Goal: Communication & Community: Share content

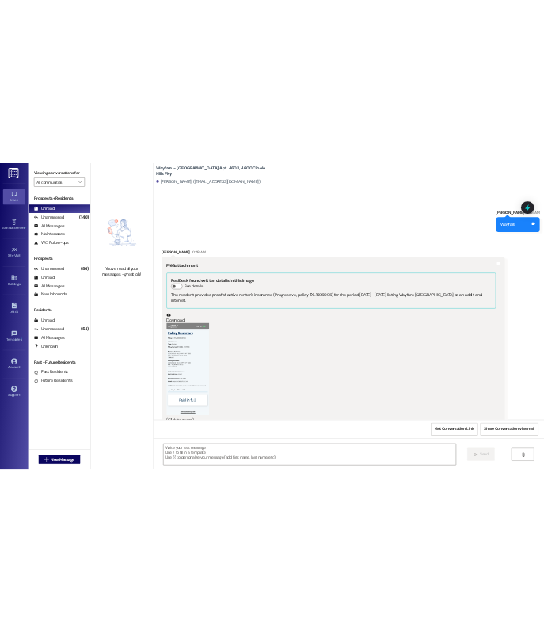
scroll to position [35825, 0]
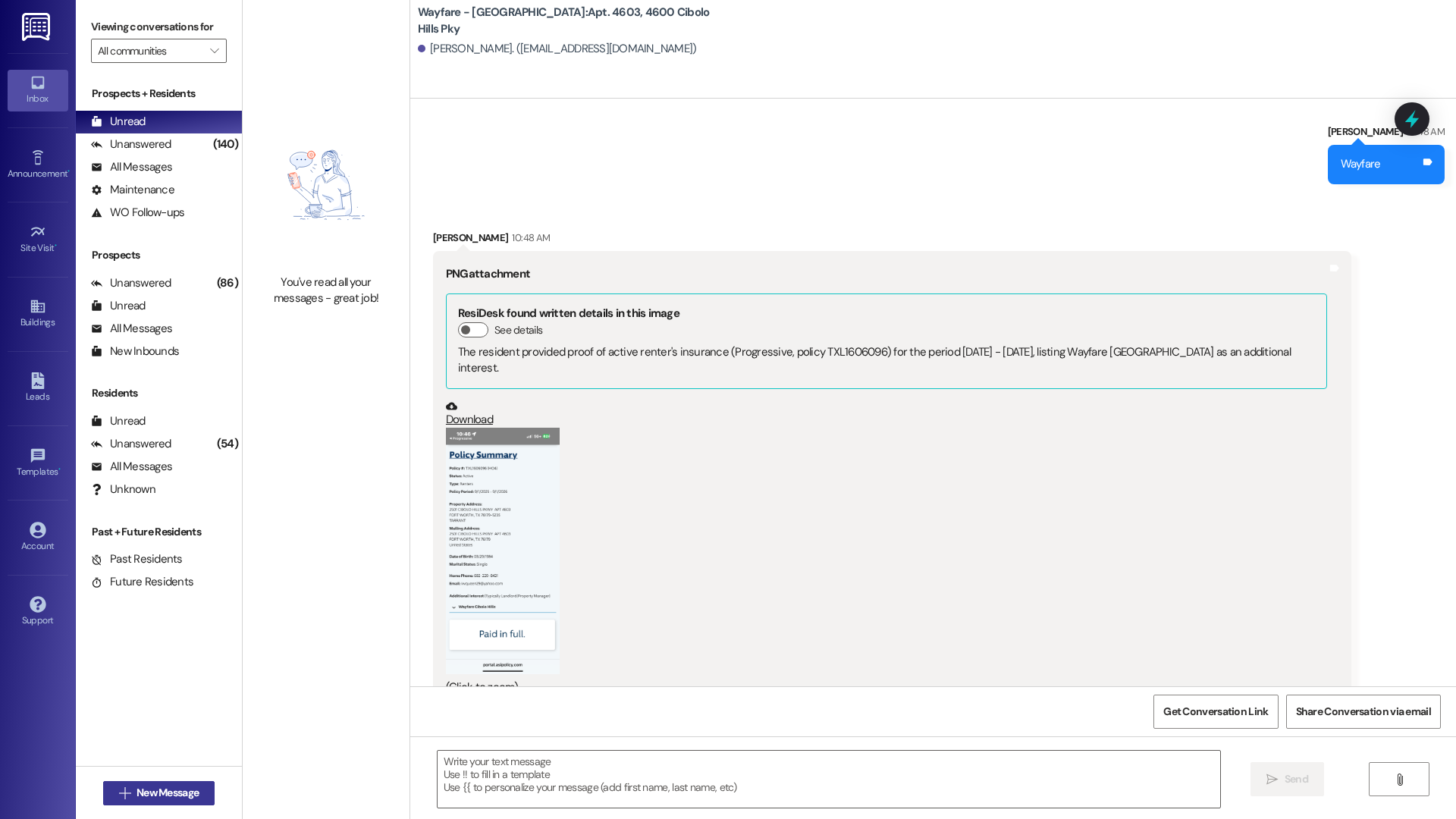
click at [178, 795] on span "New Message" at bounding box center [168, 792] width 62 height 16
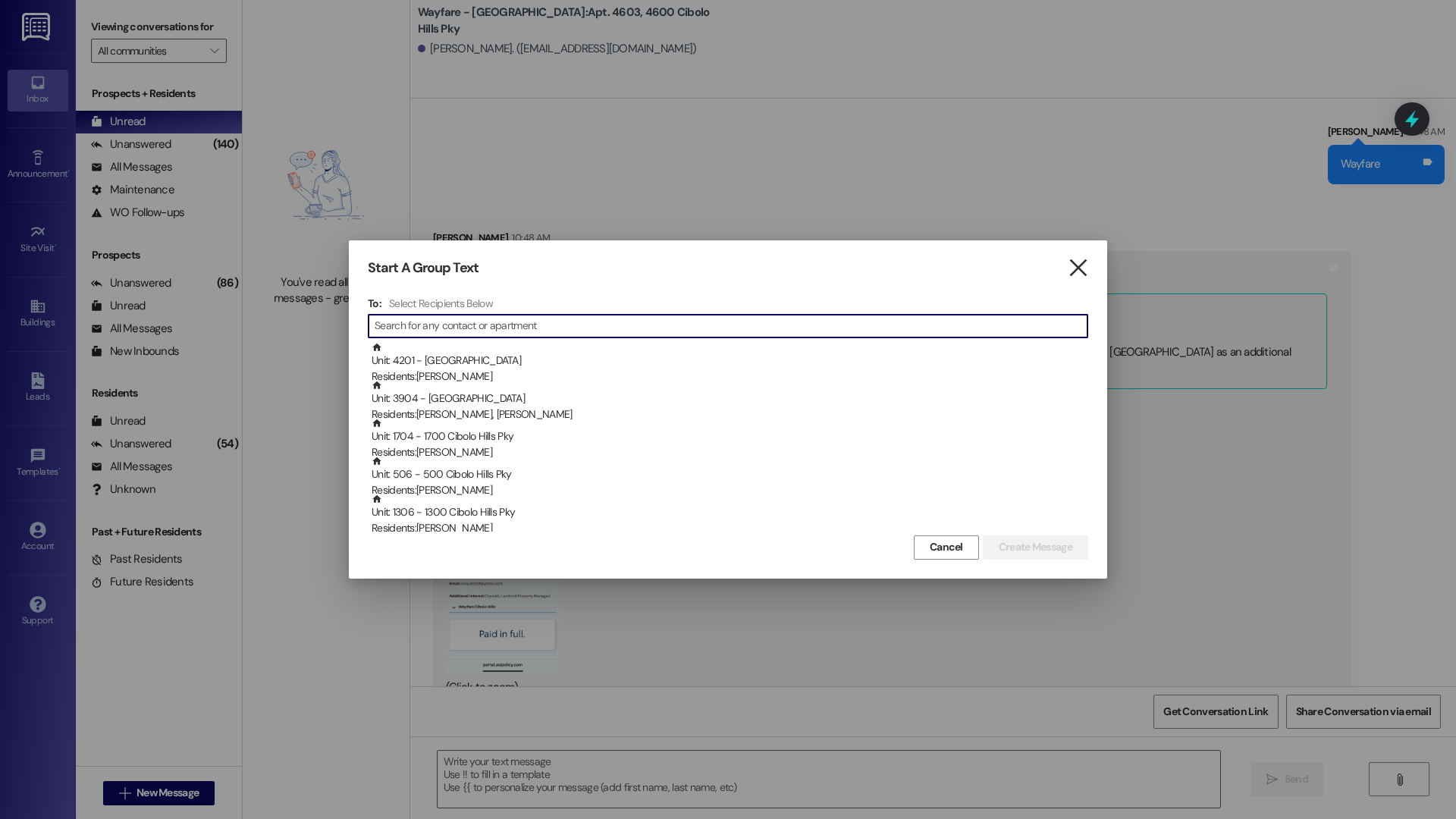
click at [1071, 273] on icon "" at bounding box center [1078, 268] width 20 height 16
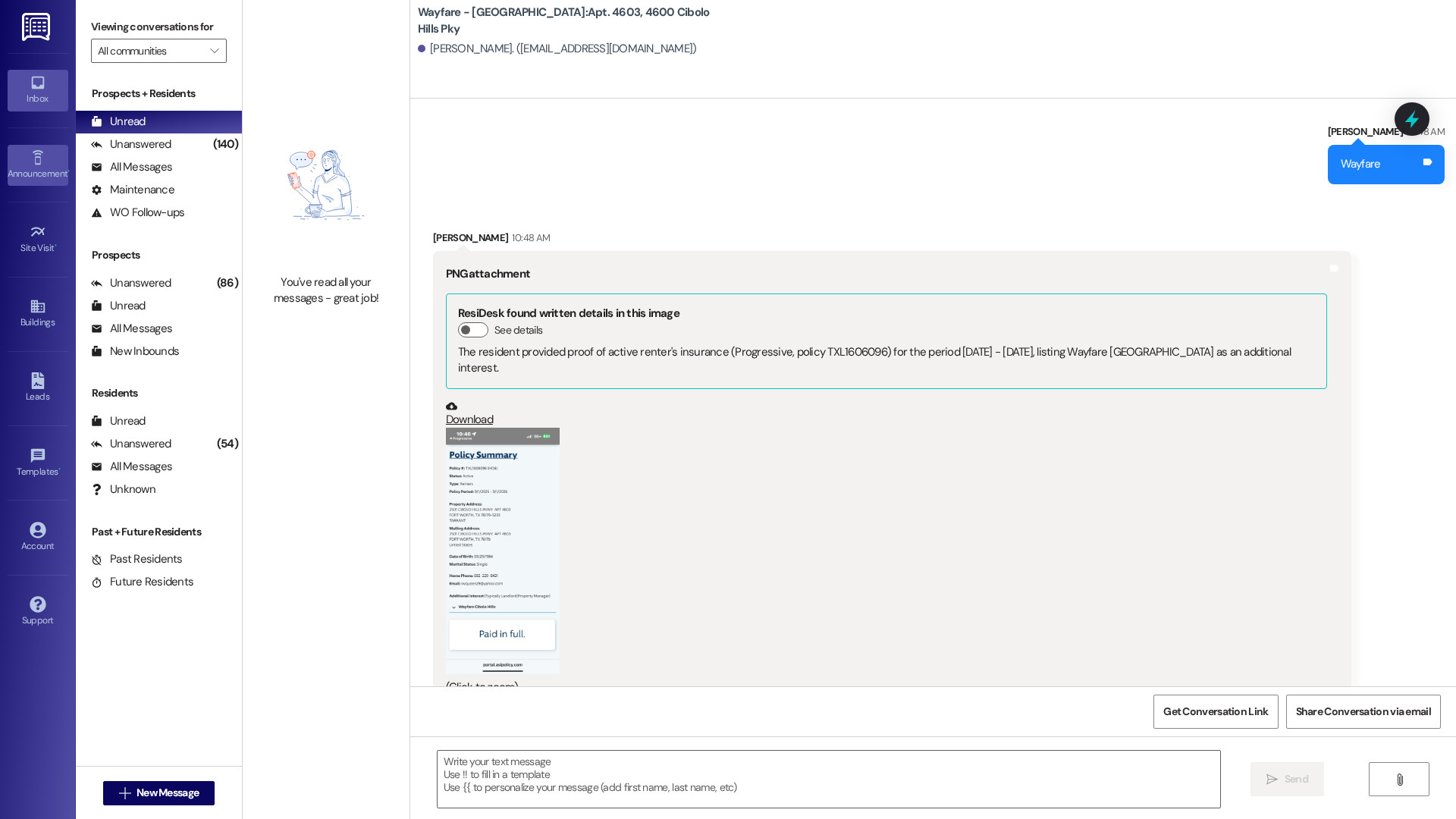
click at [42, 166] on div "Announcement •" at bounding box center [37, 174] width 76 height 15
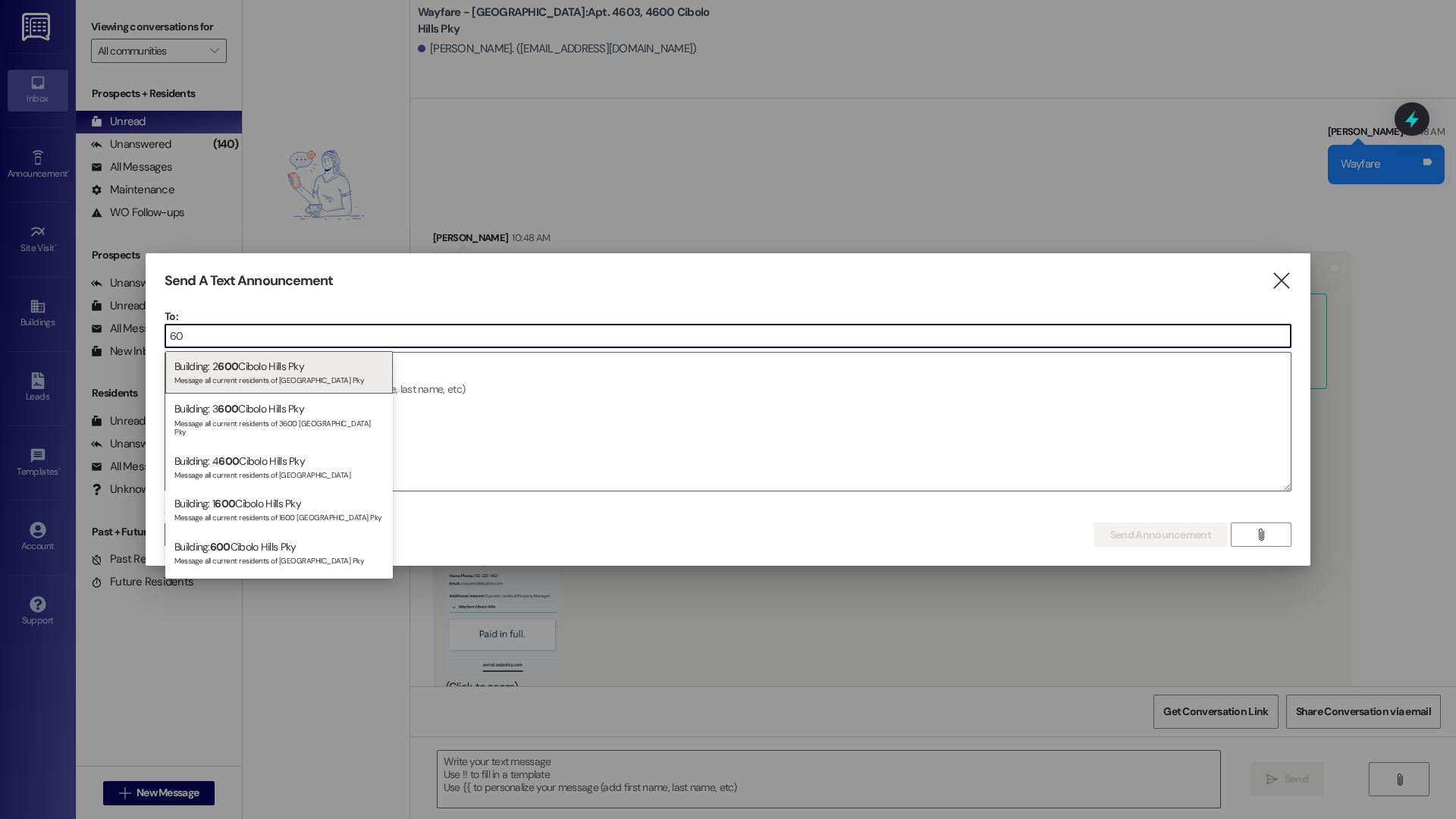
type input "6"
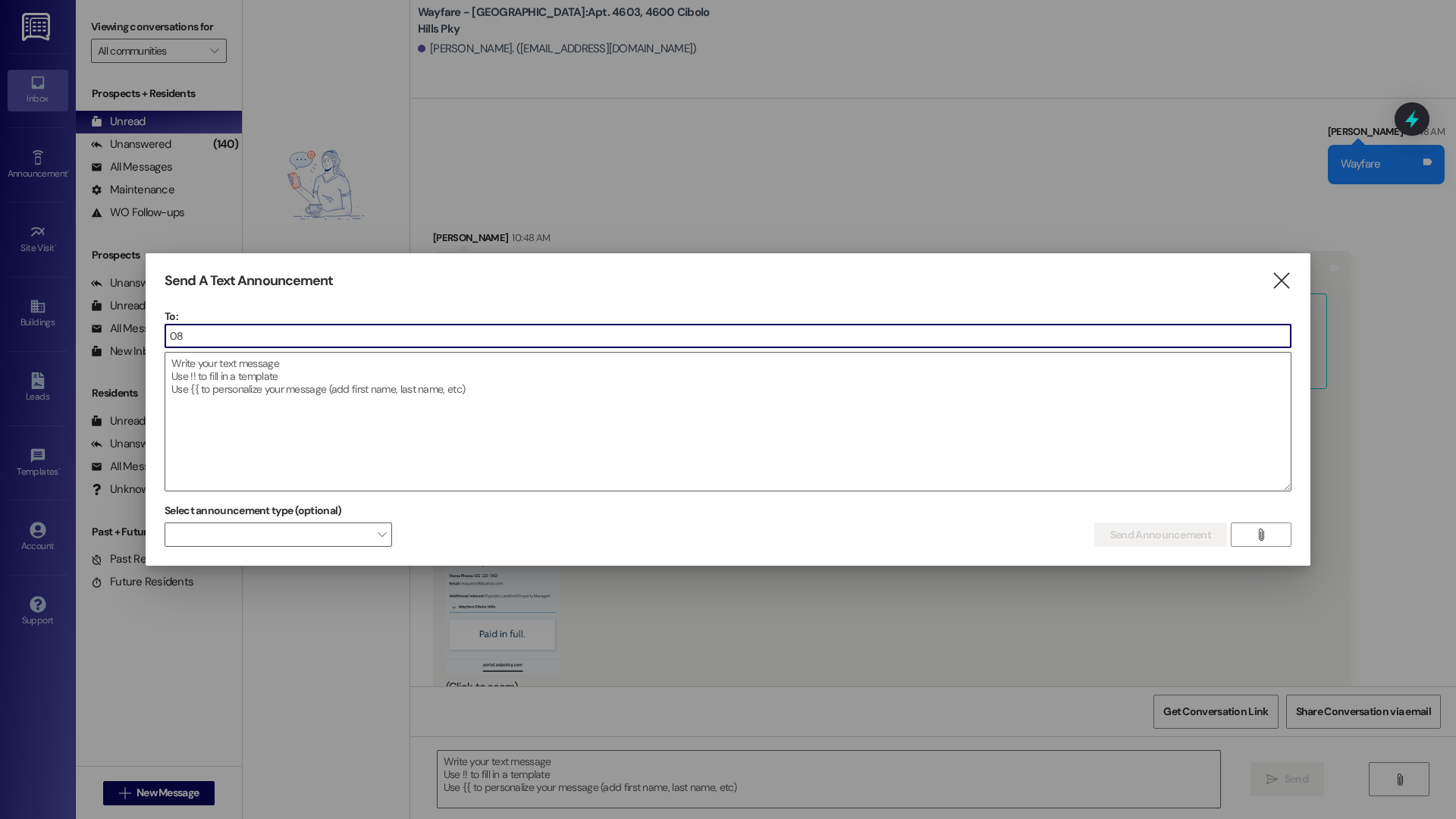
type input "0"
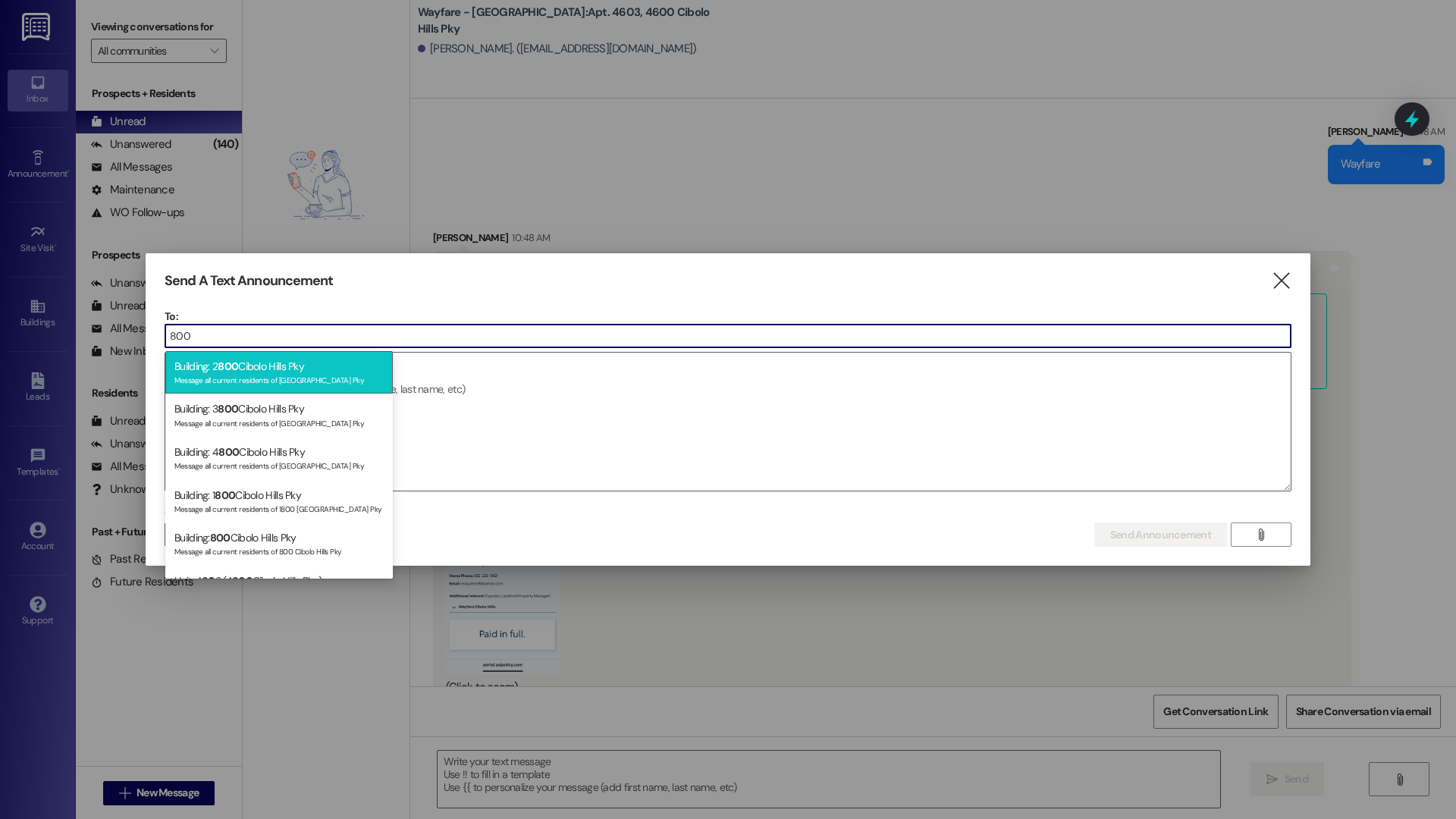
type input "800"
click at [262, 375] on div "Message all current residents of [GEOGRAPHIC_DATA] Pky" at bounding box center [279, 378] width 210 height 12
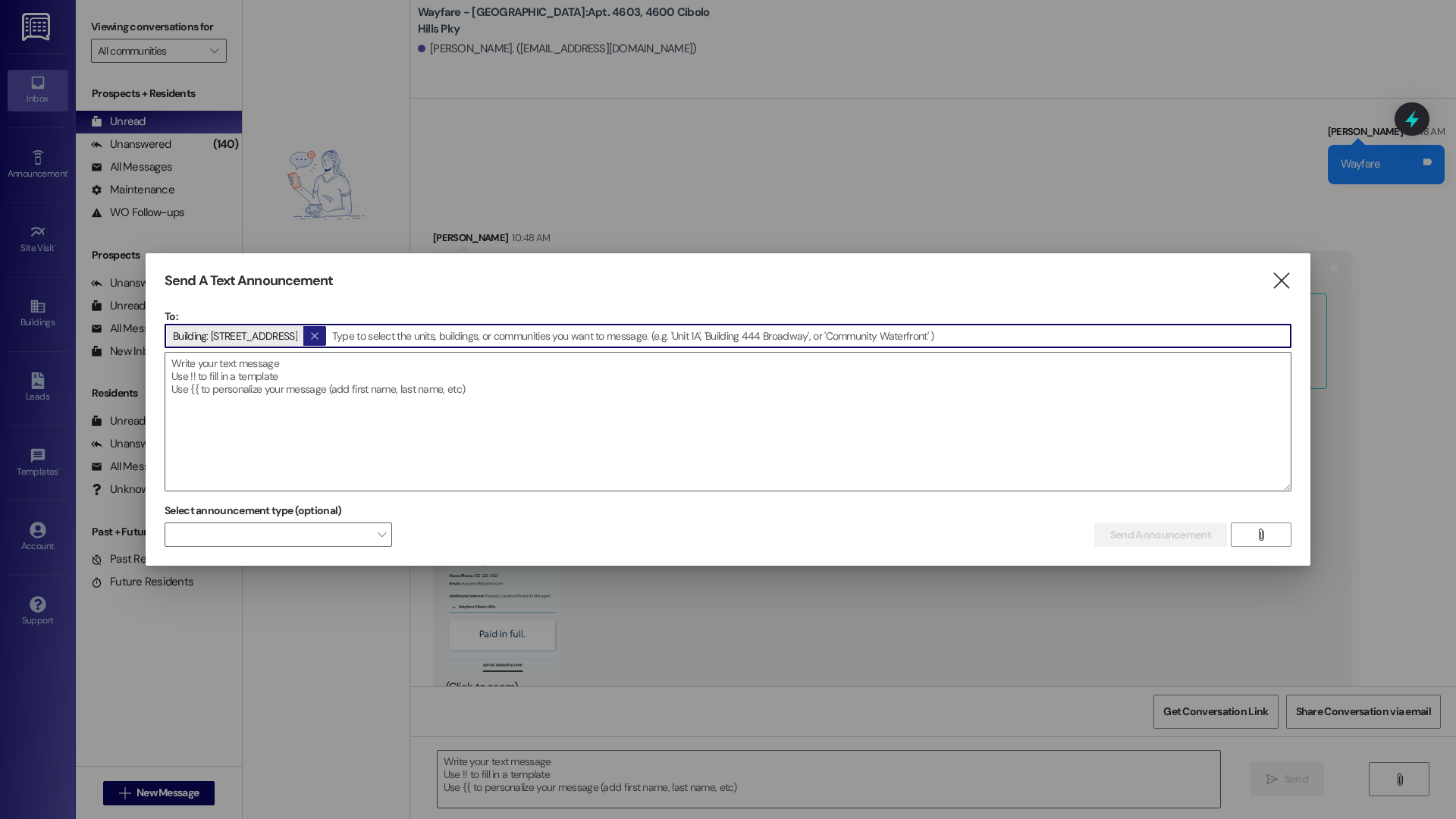
click at [322, 344] on span "" at bounding box center [314, 336] width 14 height 20
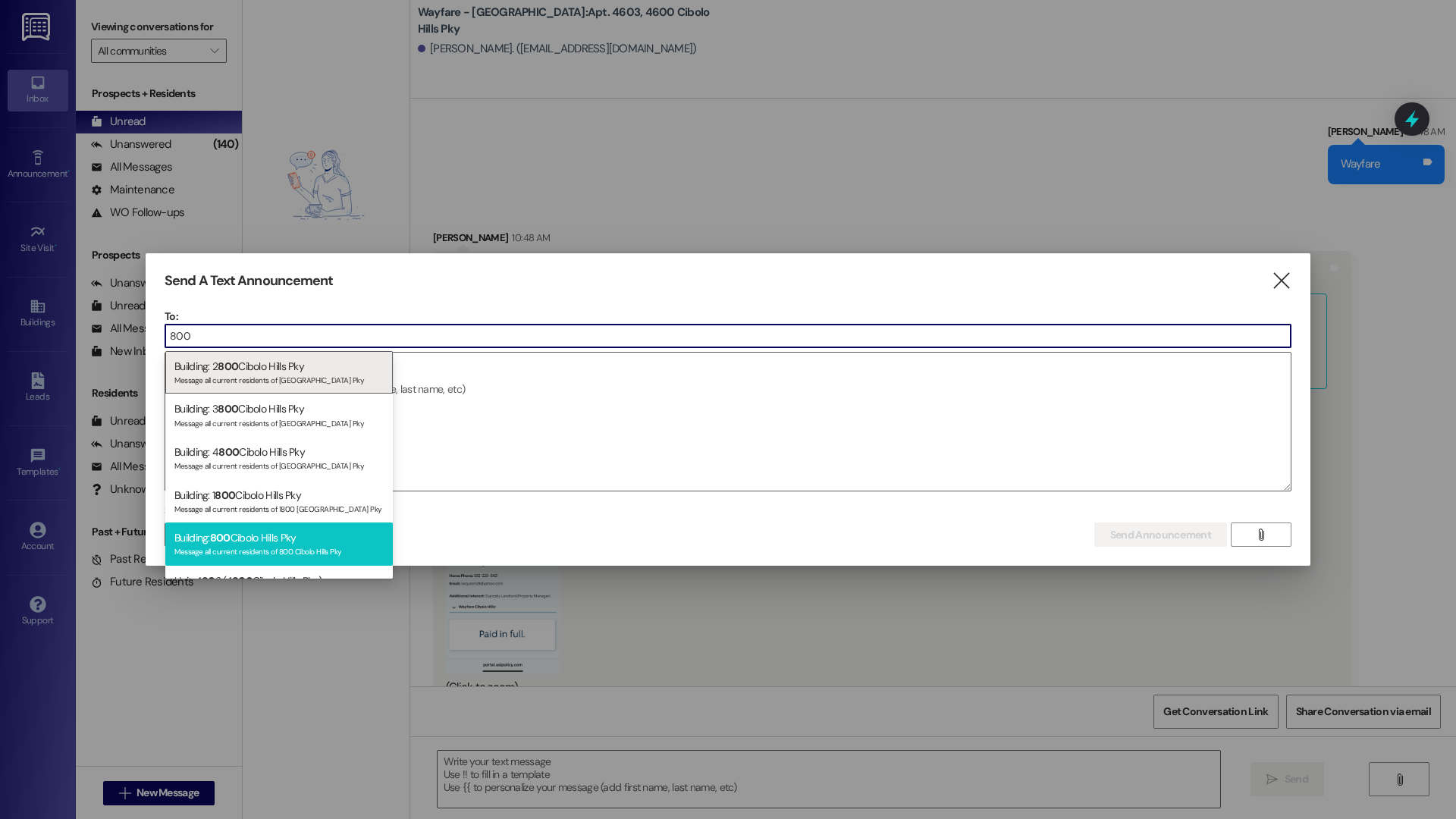
type input "800"
click at [285, 546] on div "Message all current residents of 800 Cibolo Hills Pky" at bounding box center [279, 549] width 210 height 12
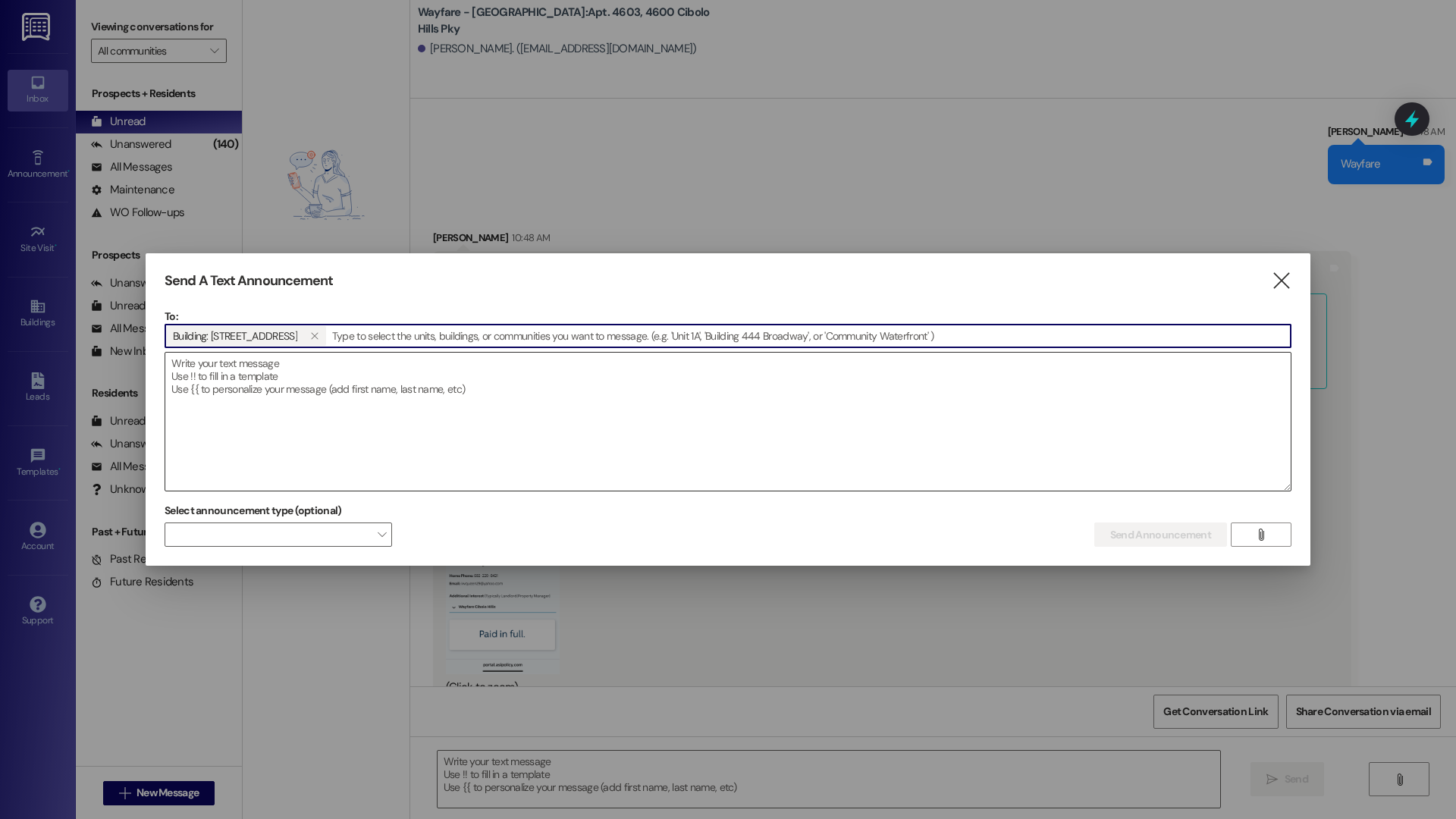
click at [234, 390] on textarea at bounding box center [728, 421] width 1126 height 138
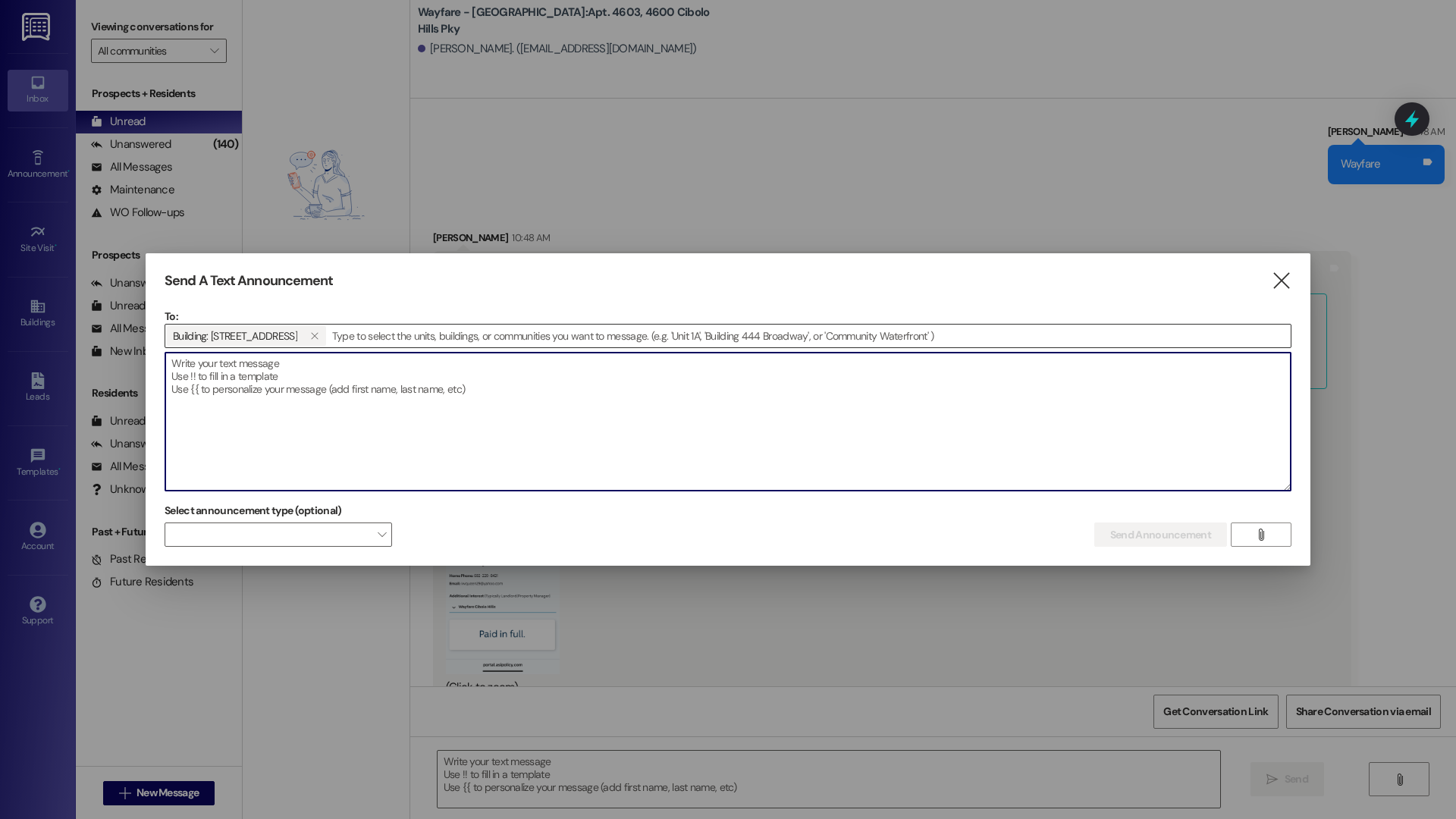
paste textarea "We kindly ask that all residents keep their dogs on a leash at all times when o…"
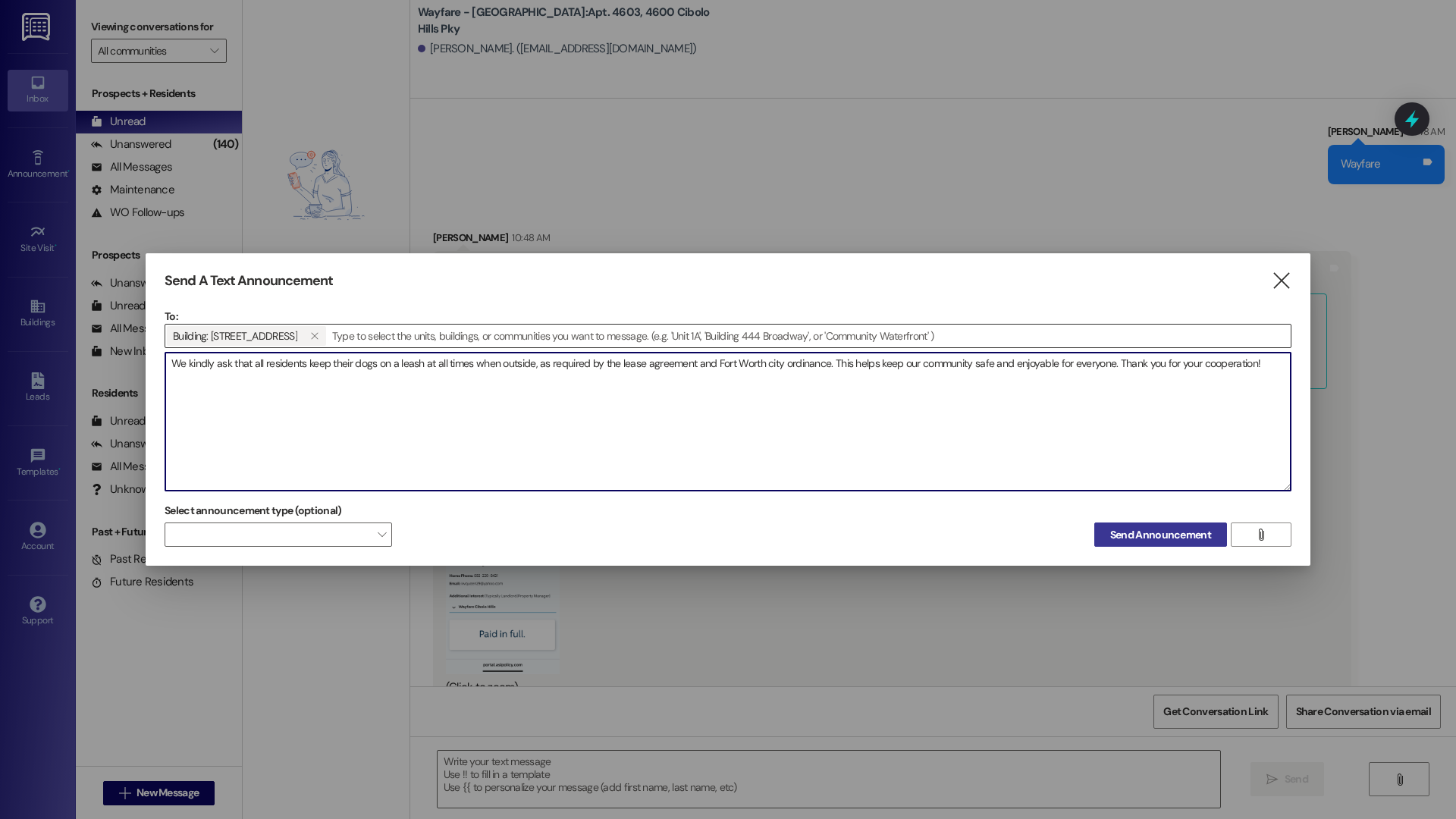
type textarea "We kindly ask that all residents keep their dogs on a leash at all times when o…"
click at [1190, 539] on span "Send Announcement" at bounding box center [1160, 535] width 101 height 16
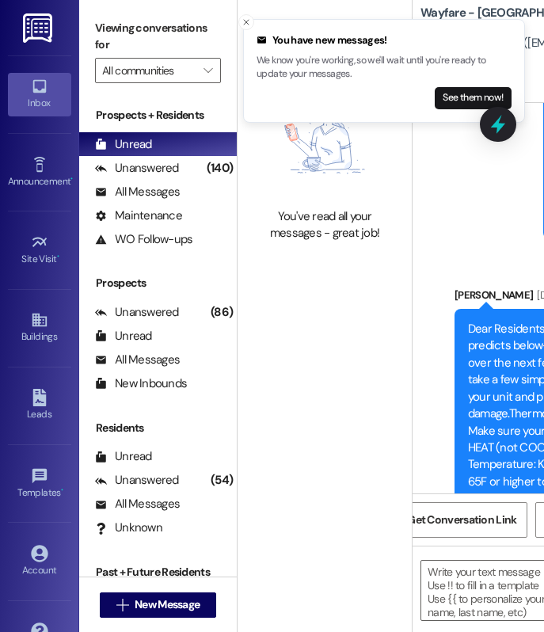
scroll to position [52852, 0]
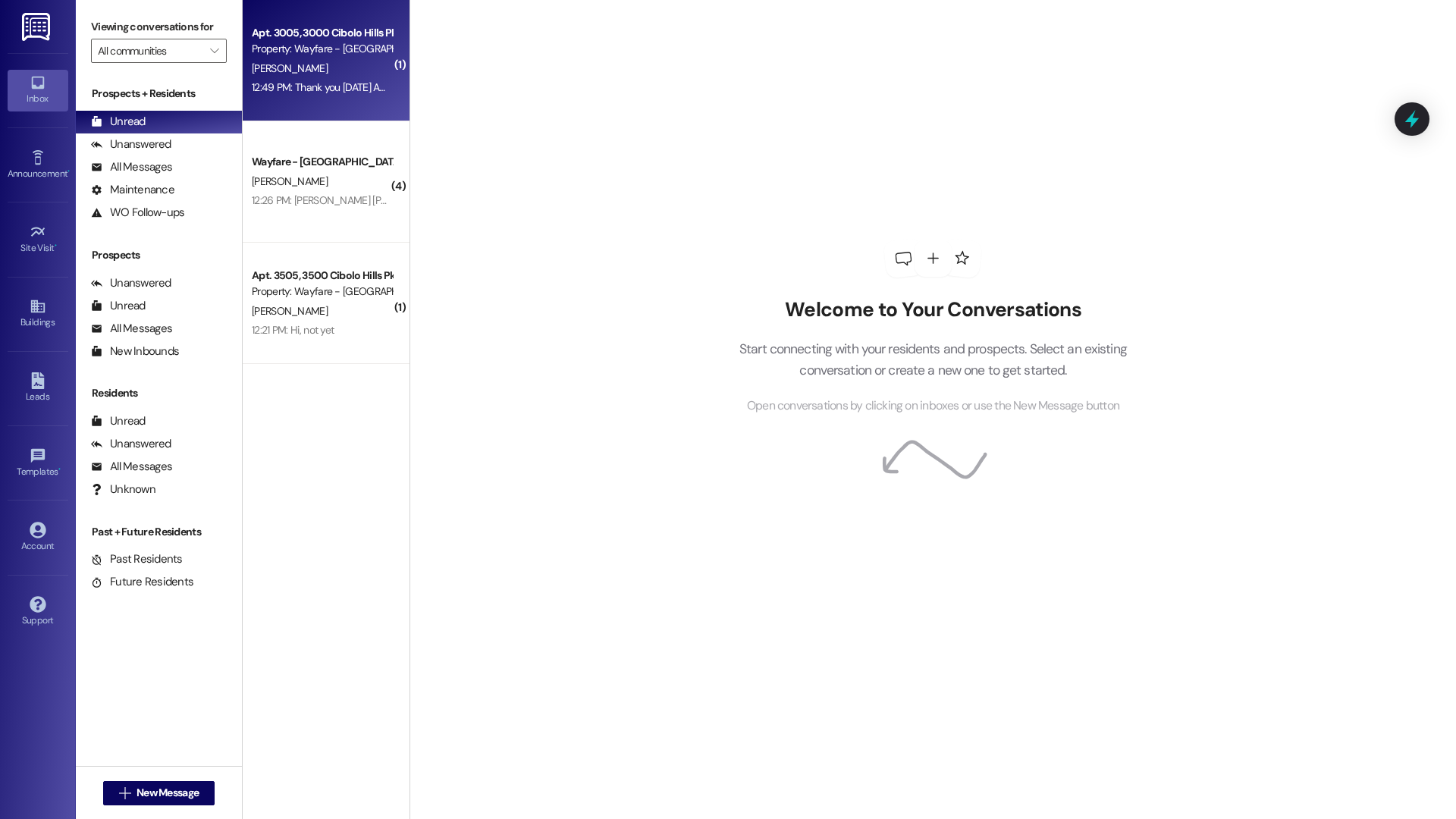
click at [296, 83] on div "12:49 PM: Thank you Yesterday Amazon deliberes my high pressure medications - d…" at bounding box center [635, 87] width 766 height 13
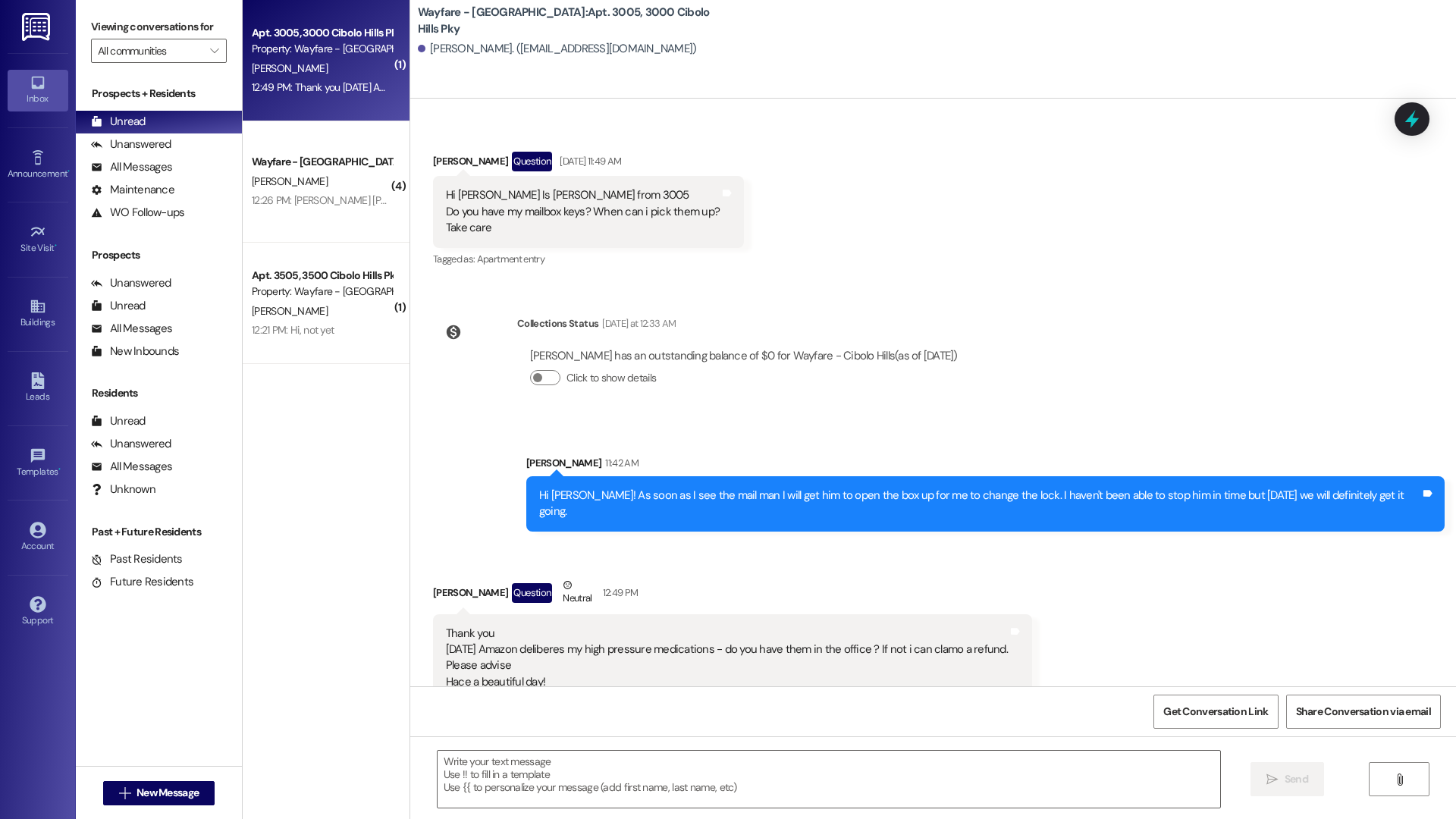
scroll to position [8397, 0]
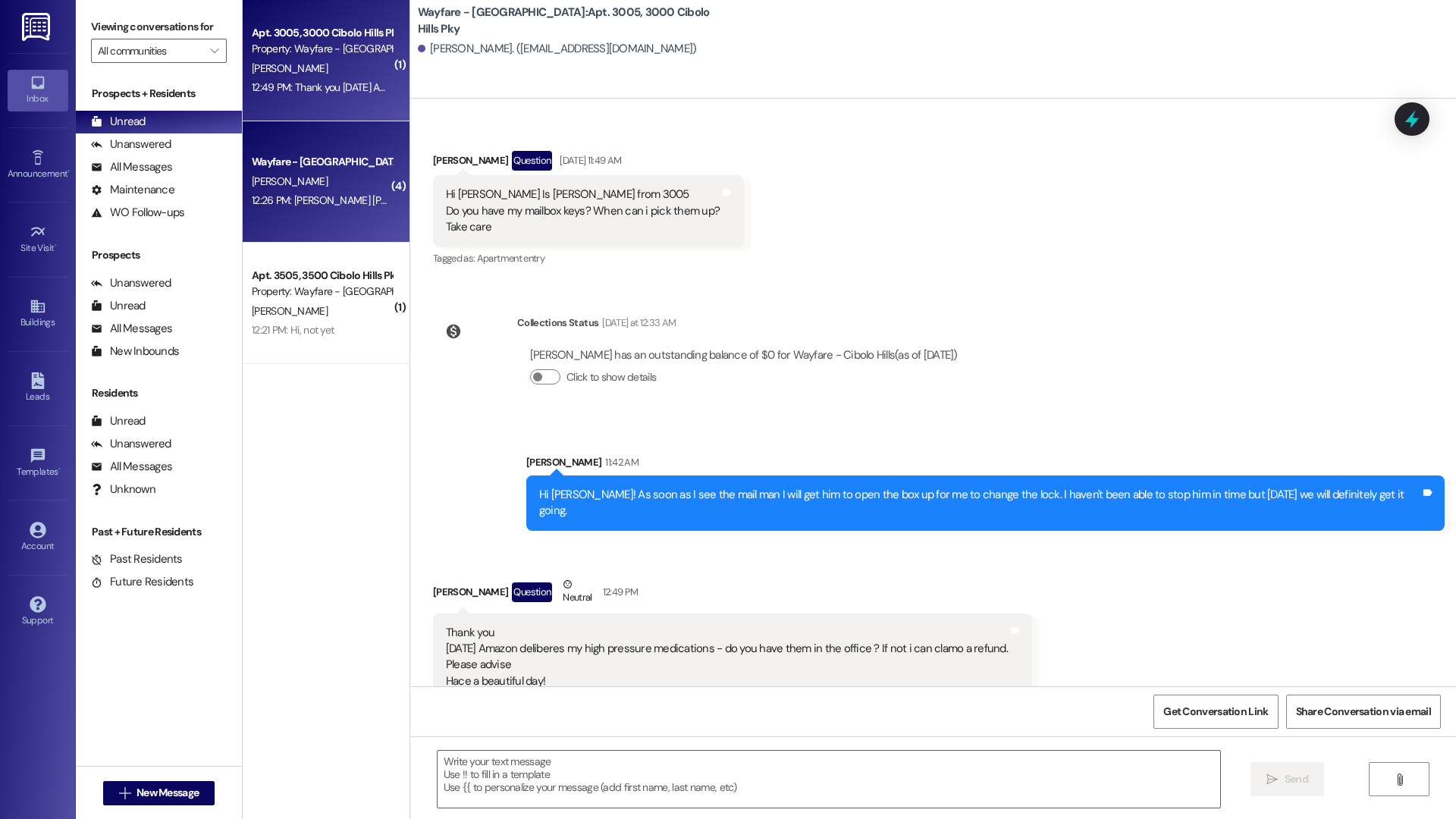
click at [329, 163] on div "Wayfare - [GEOGRAPHIC_DATA]" at bounding box center [322, 162] width 141 height 16
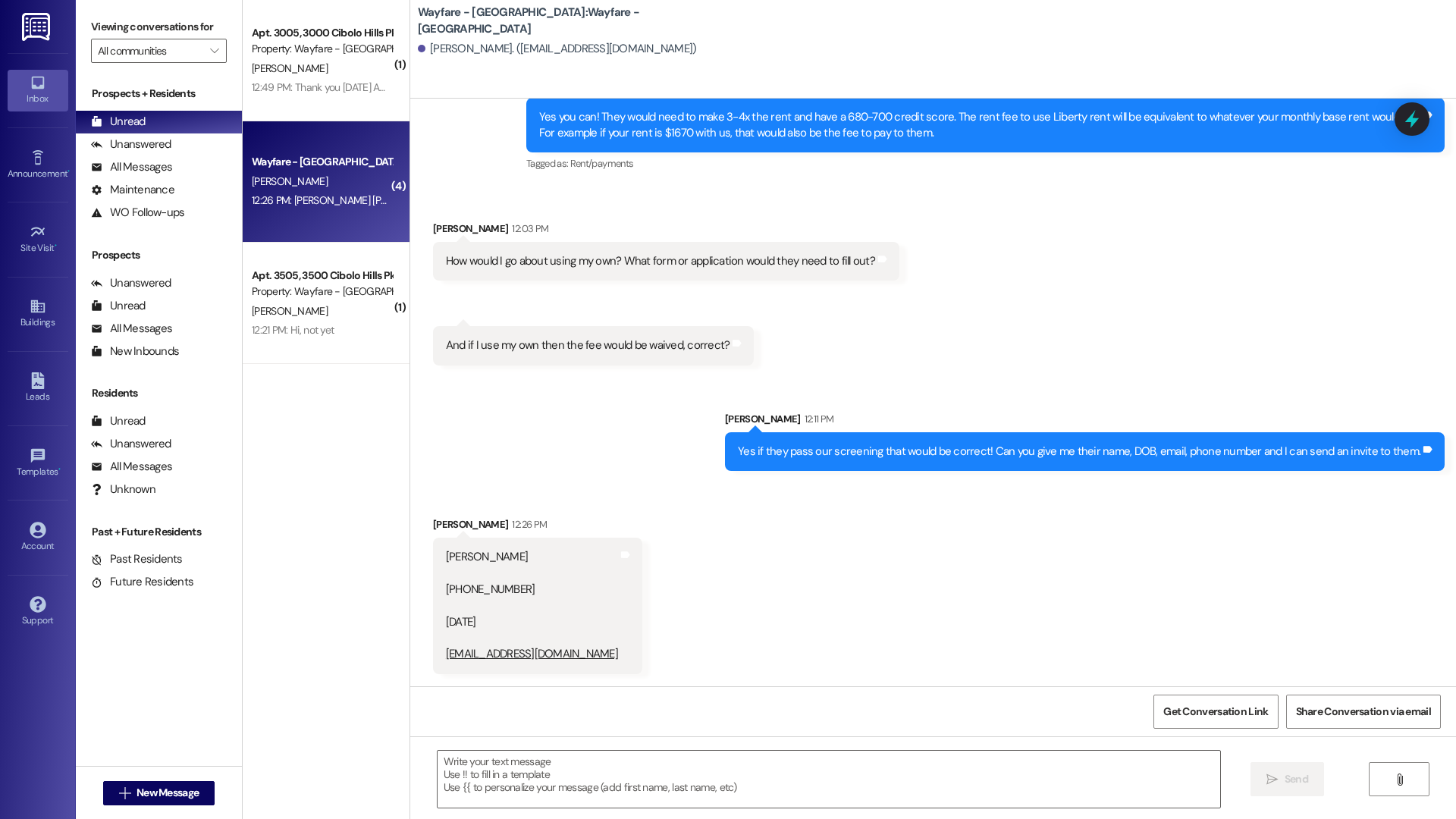
scroll to position [836, 0]
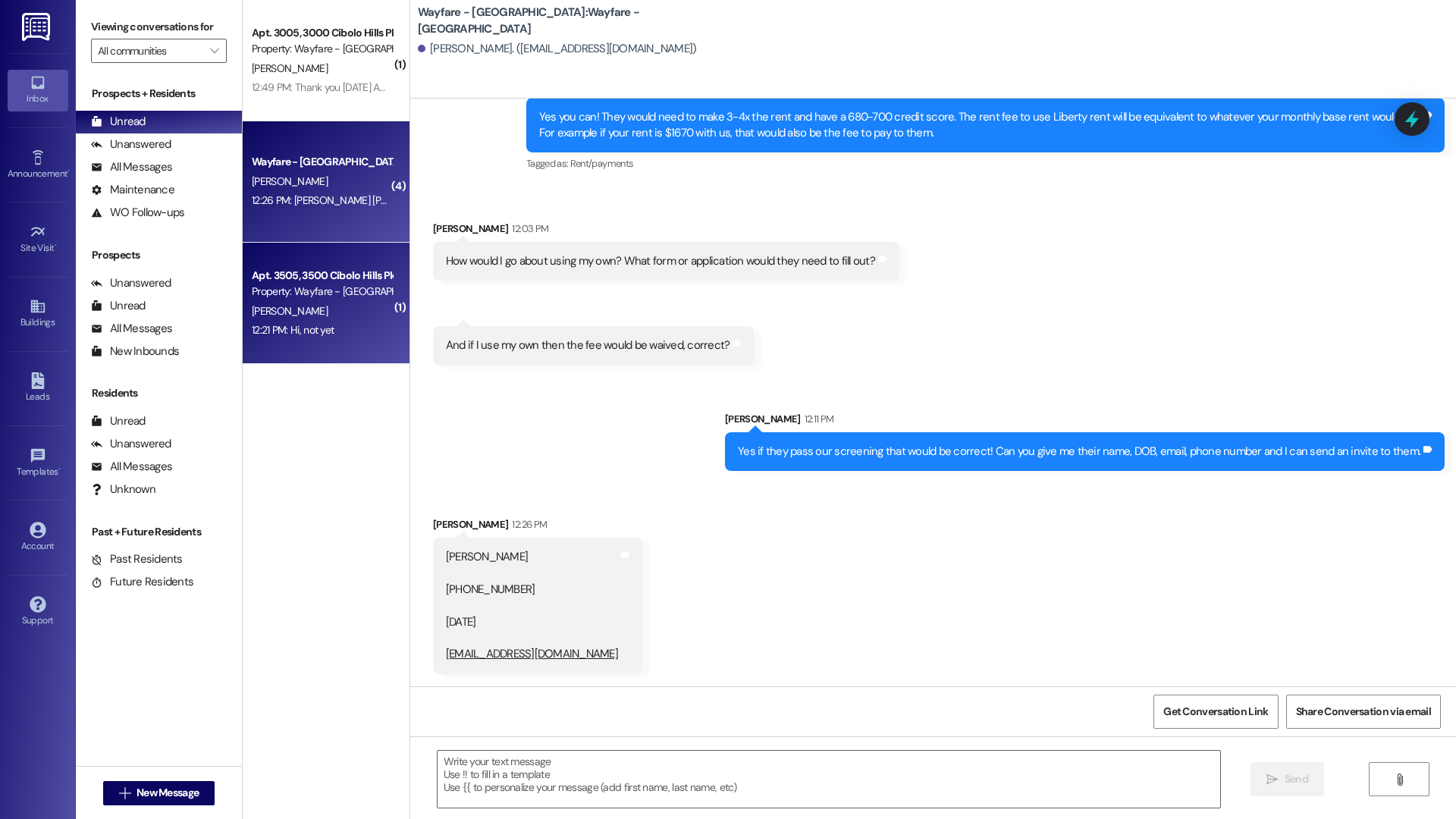
click at [258, 304] on span "J. Santiago" at bounding box center [289, 311] width 76 height 13
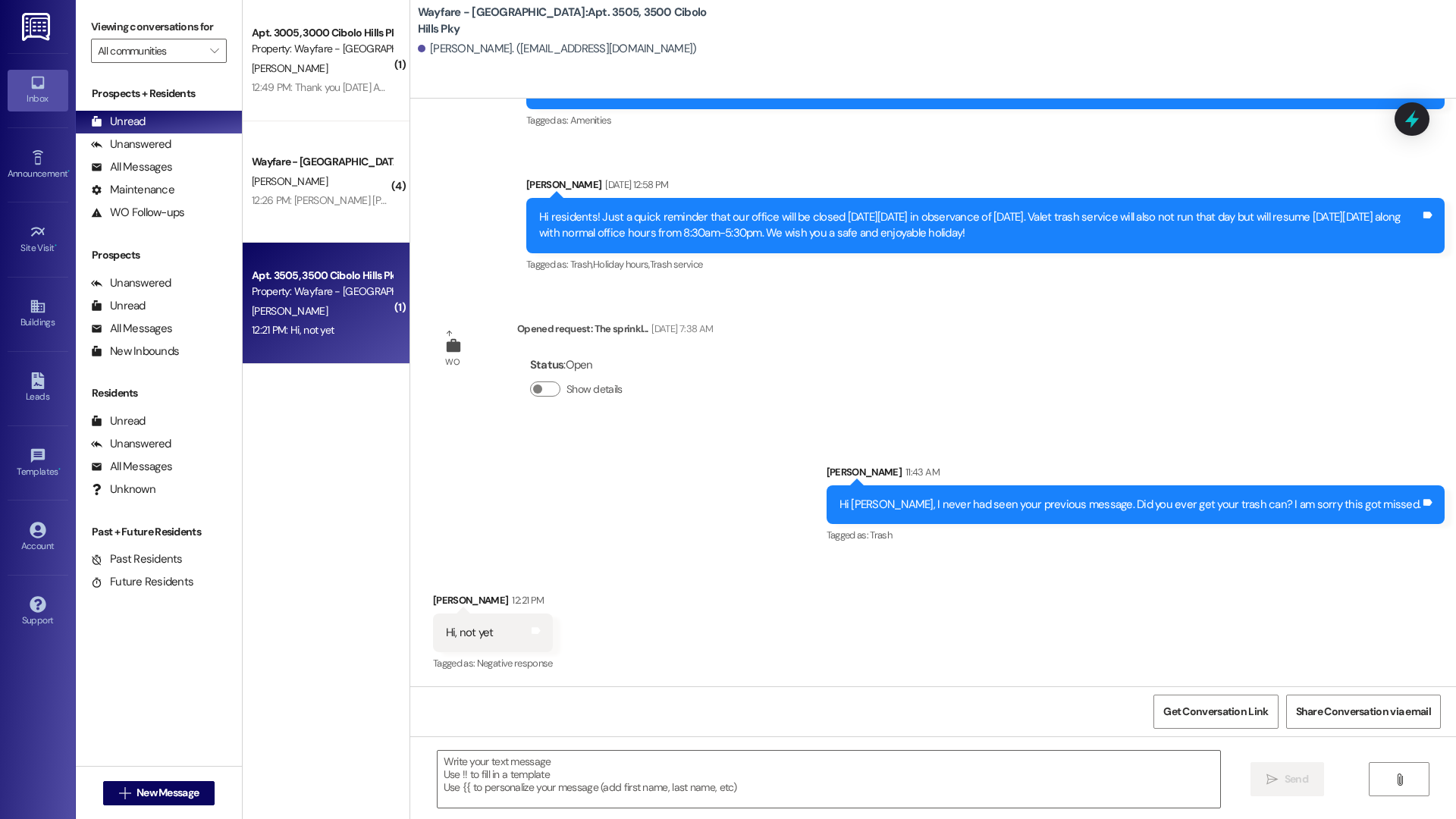
scroll to position [5774, 0]
